Goal: Find specific page/section: Find specific page/section

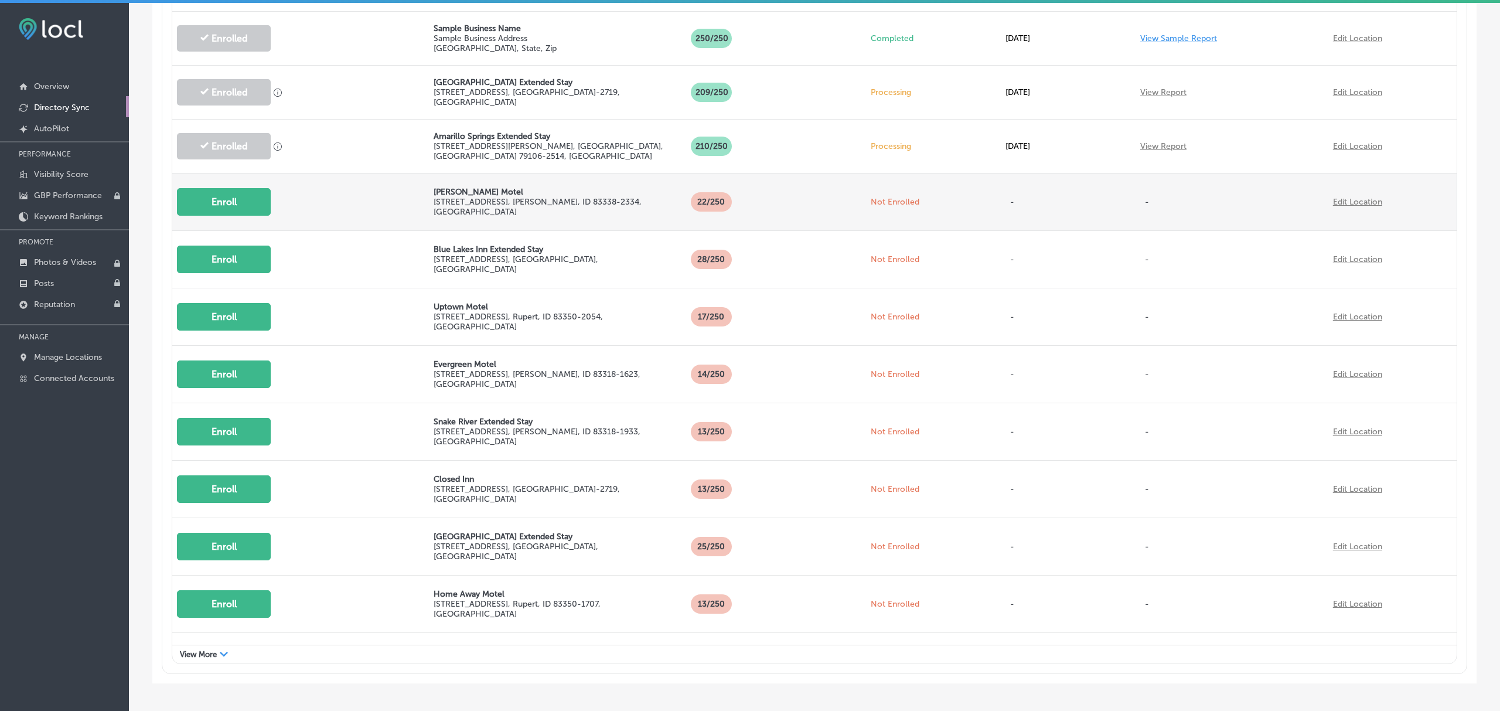
scroll to position [313, 0]
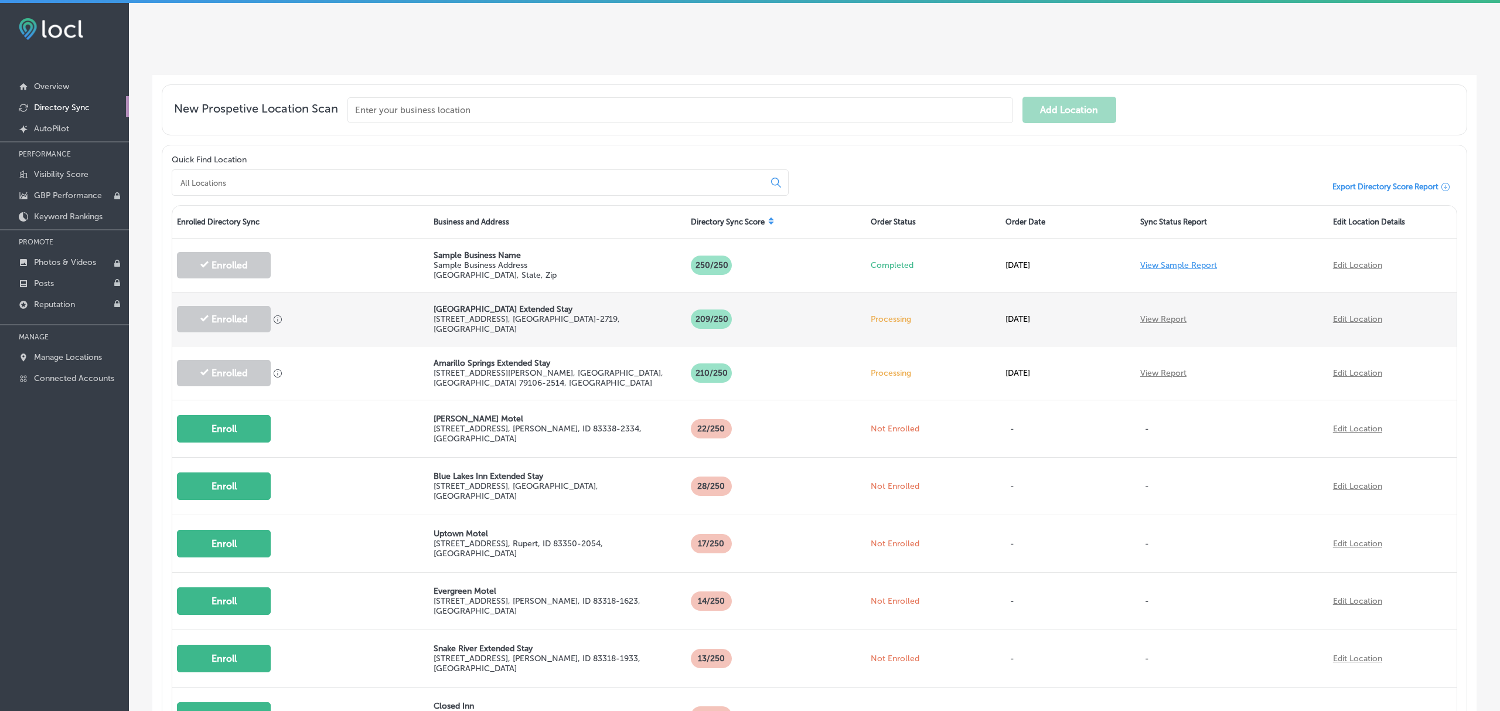
click at [511, 320] on p "[STREET_ADDRESS]" at bounding box center [556, 324] width 247 height 20
click at [1148, 315] on link "View Report" at bounding box center [1163, 319] width 46 height 10
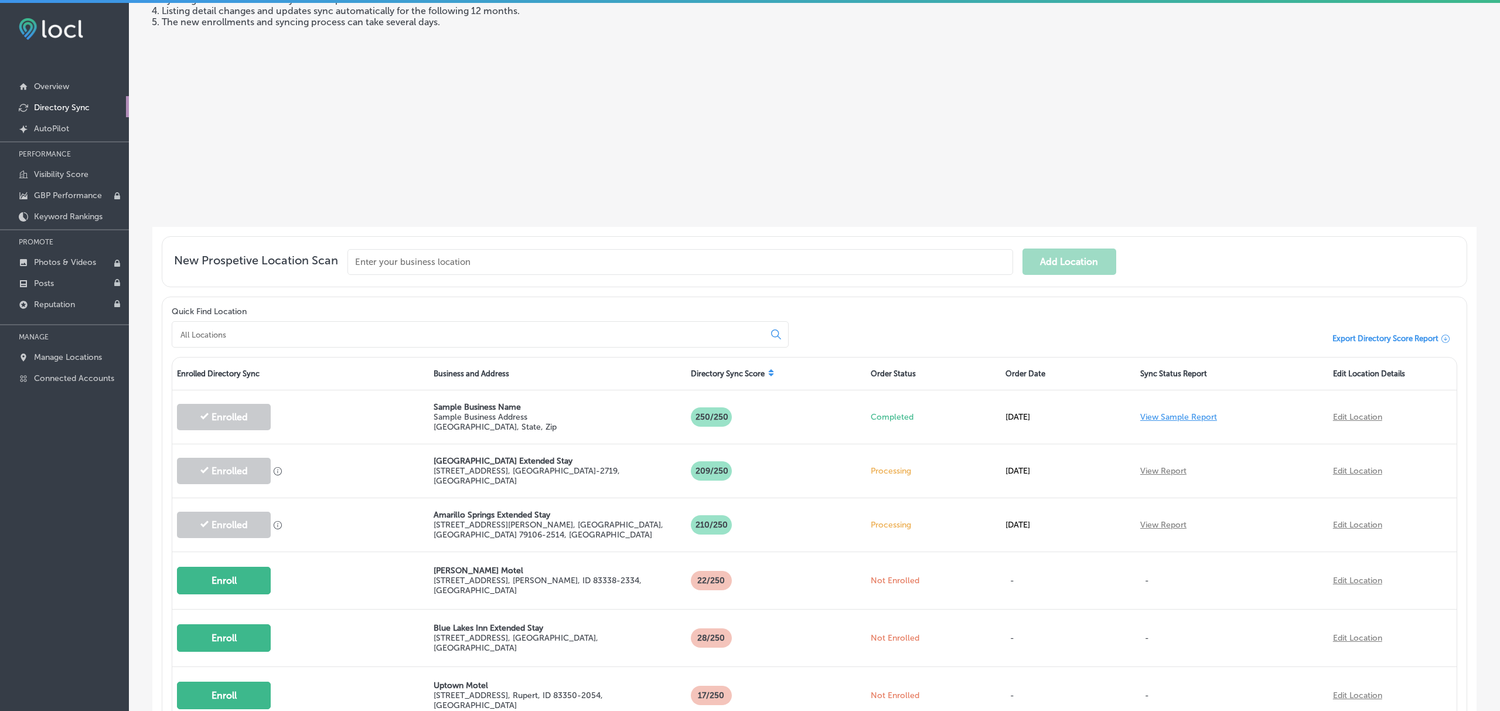
scroll to position [163, 0]
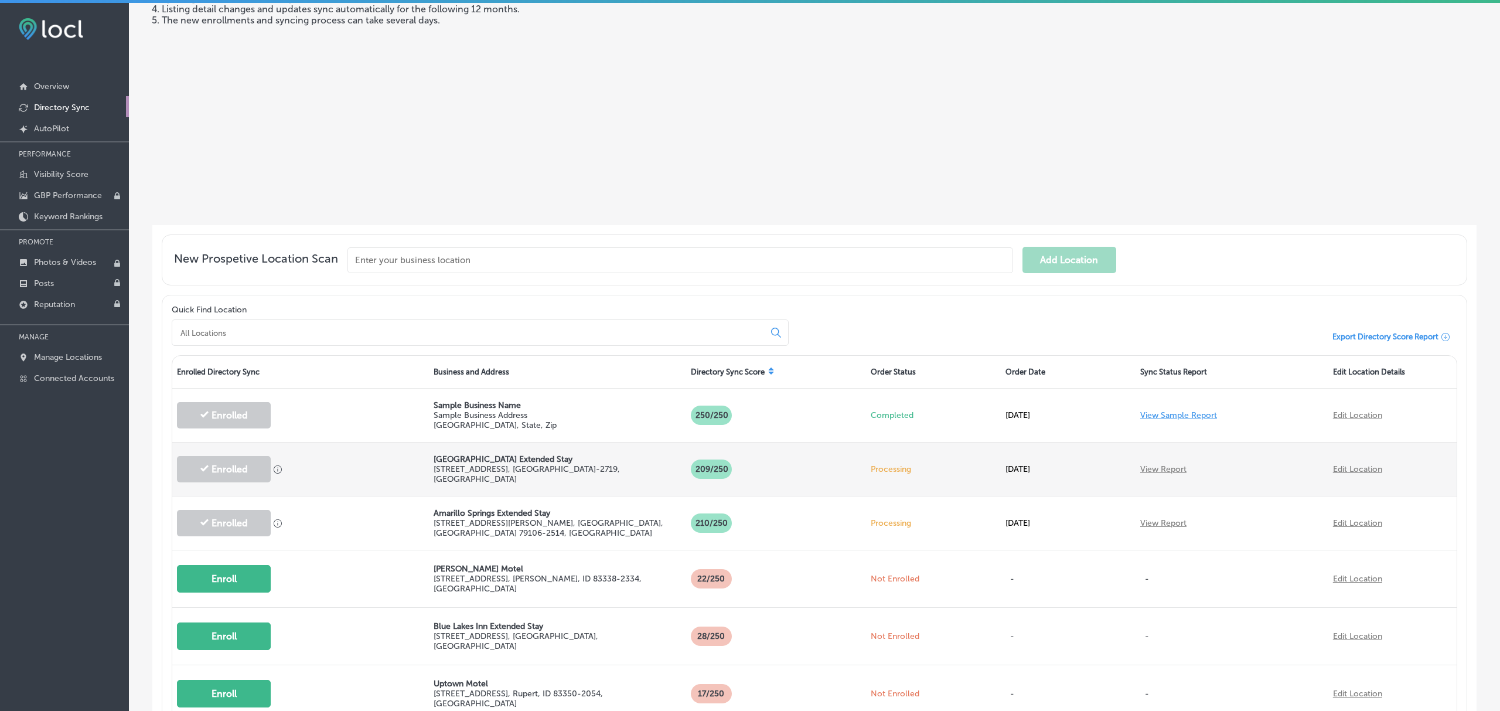
click at [1156, 470] on link "View Report" at bounding box center [1163, 469] width 46 height 10
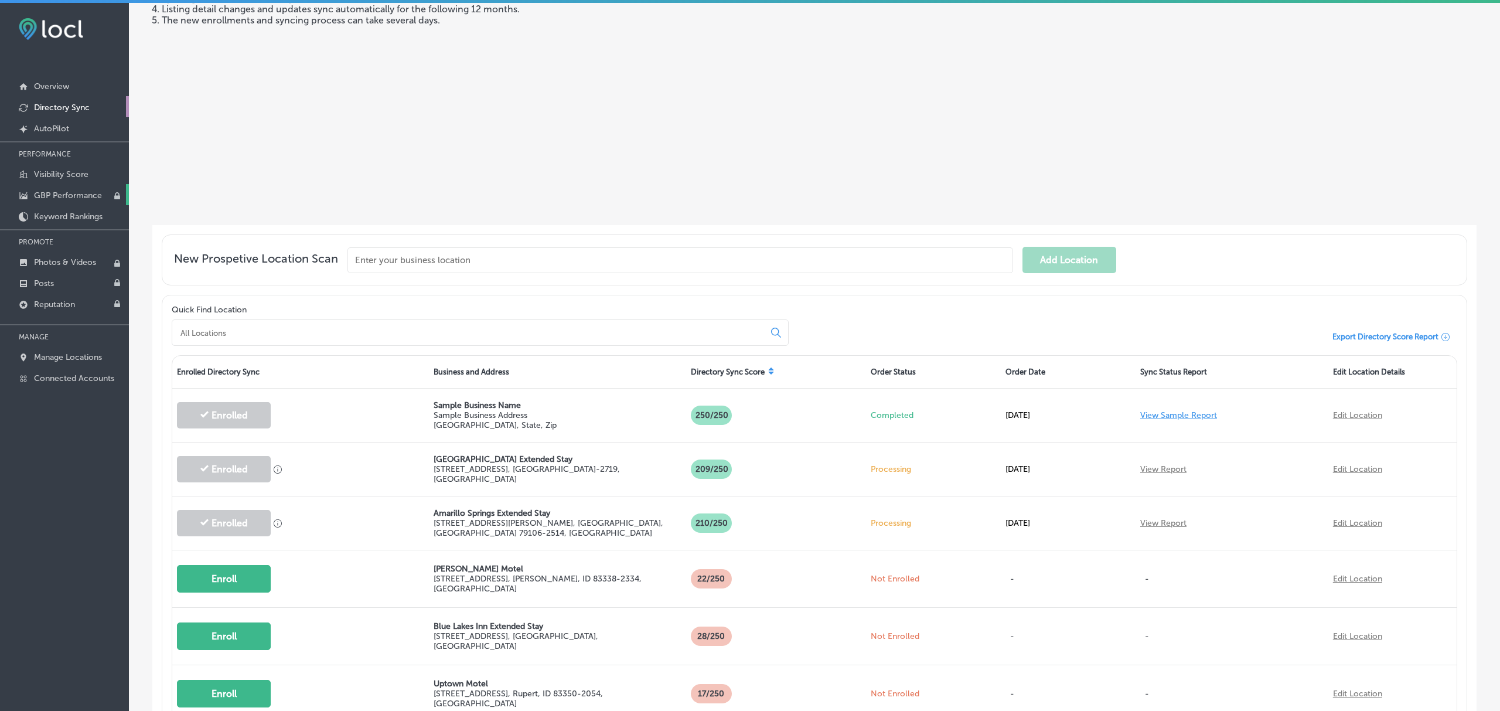
click at [79, 194] on p "GBP Performance" at bounding box center [68, 195] width 68 height 10
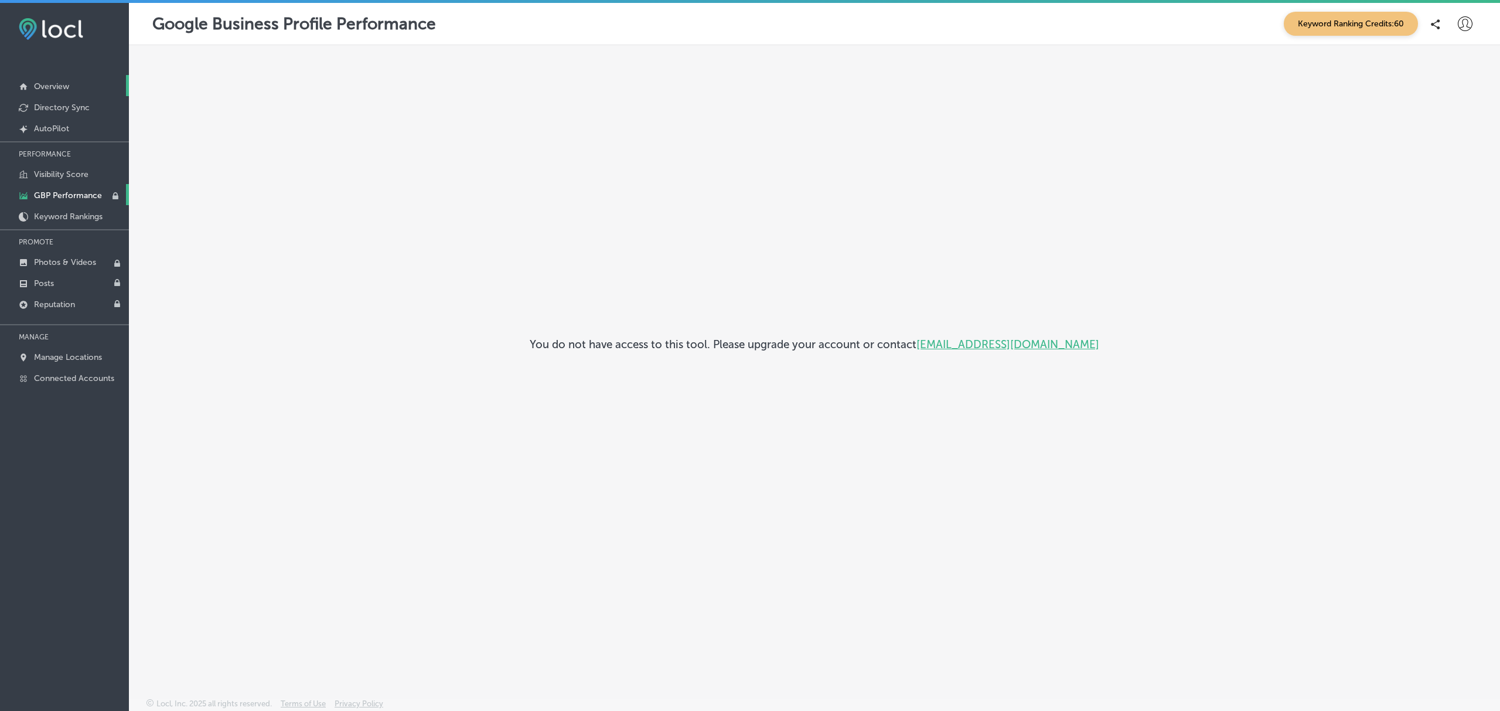
click at [77, 86] on link "Overview" at bounding box center [64, 85] width 129 height 21
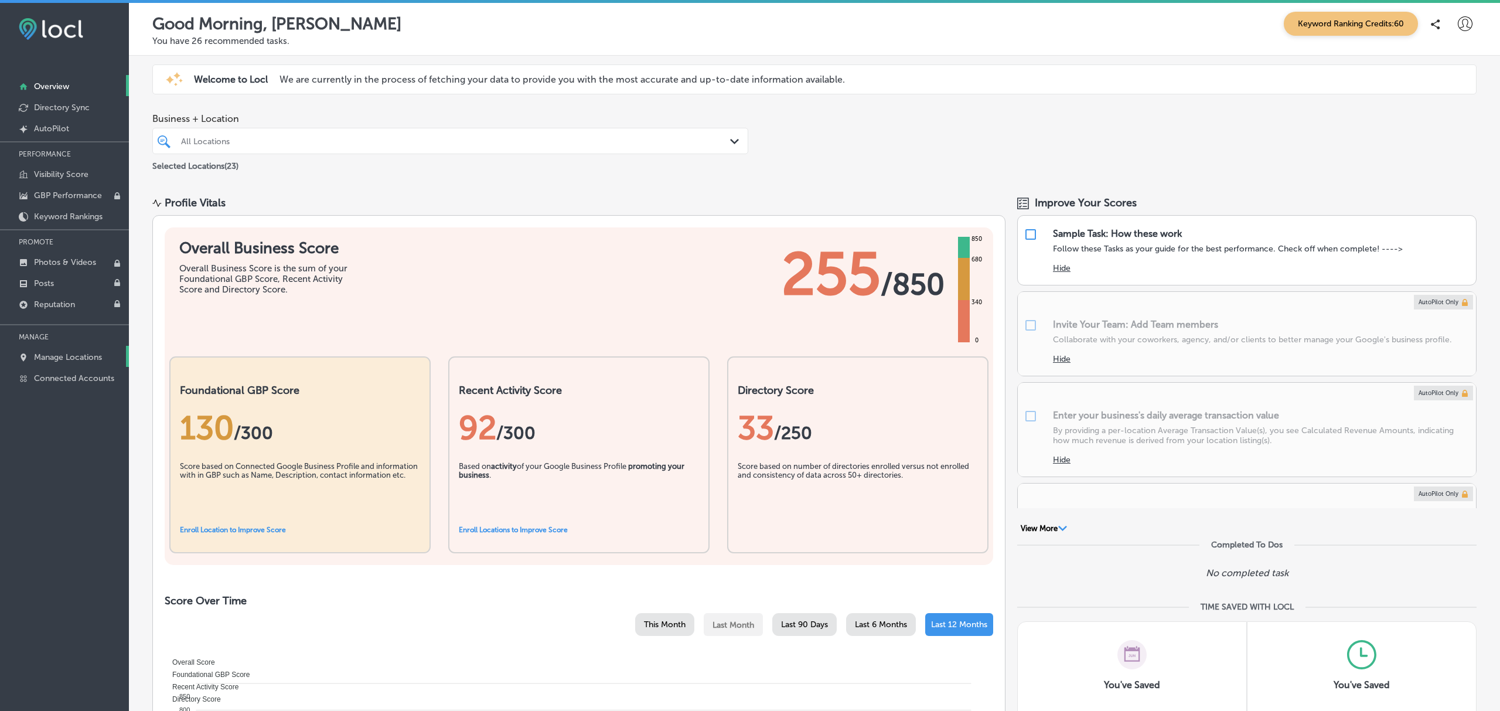
click at [43, 350] on link "Manage Locations" at bounding box center [64, 356] width 129 height 21
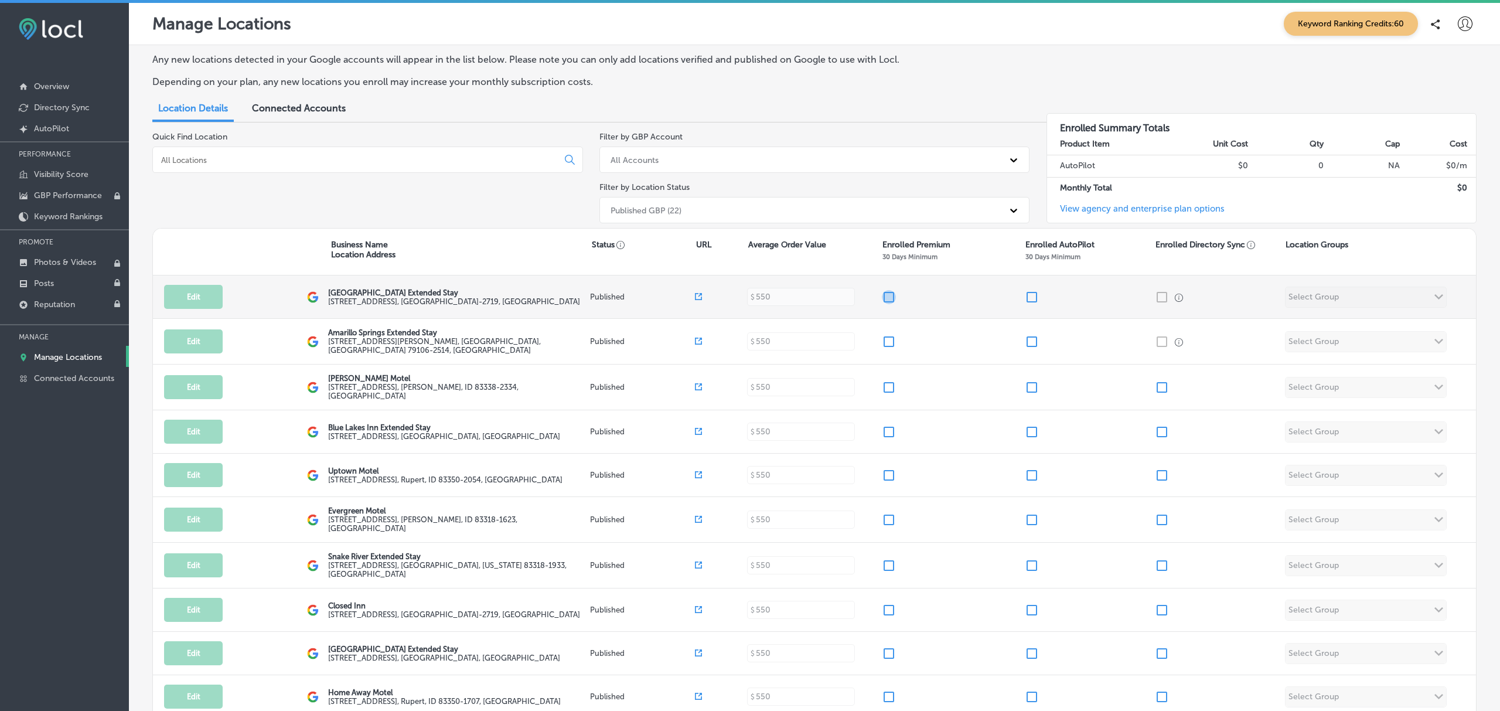
click at [888, 298] on input "checkbox" at bounding box center [889, 297] width 14 height 14
checkbox input "true"
